Goal: Task Accomplishment & Management: Manage account settings

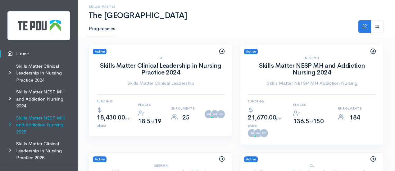
click at [29, 122] on link "Skills Matter NESP MH and Addiction Nursing 2025" at bounding box center [39, 125] width 78 height 26
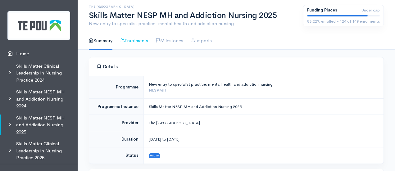
click at [142, 38] on link "Enrolments" at bounding box center [134, 41] width 28 height 18
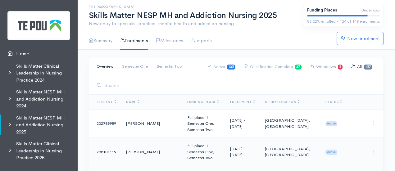
scroll to position [1966, 0]
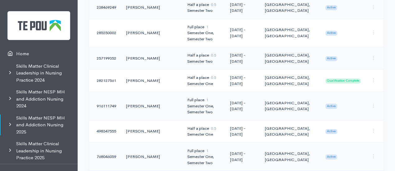
click at [182, 92] on td "Full place 1 Semester One, Semester Two" at bounding box center [203, 106] width 43 height 29
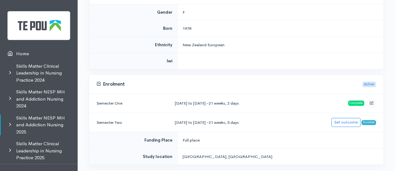
scroll to position [178, 0]
click at [350, 119] on link "Set outcome" at bounding box center [345, 121] width 29 height 9
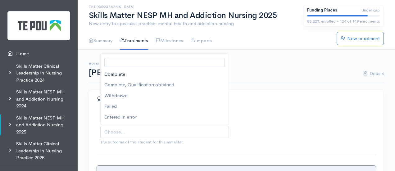
click at [126, 131] on span "Choose..." at bounding box center [165, 131] width 122 height 7
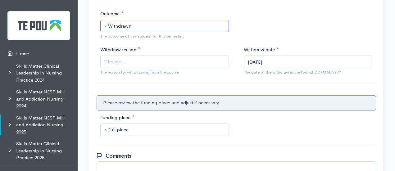
scroll to position [106, 0]
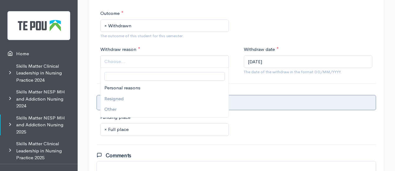
click at [134, 61] on span "Choose..." at bounding box center [165, 61] width 122 height 7
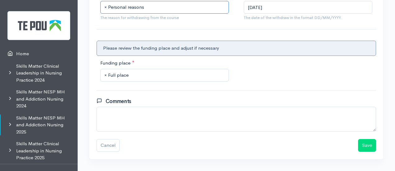
scroll to position [177, 0]
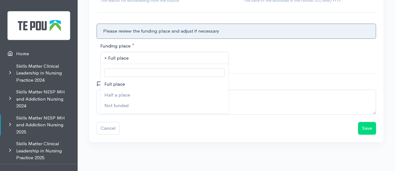
click at [154, 59] on span "× Full place" at bounding box center [165, 58] width 122 height 7
click at [365, 126] on button "Save" at bounding box center [367, 128] width 18 height 13
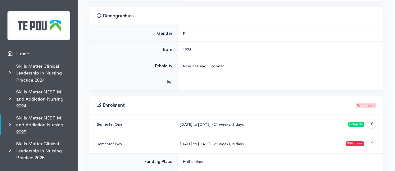
scroll to position [199, 0]
